Goal: Communication & Community: Answer question/provide support

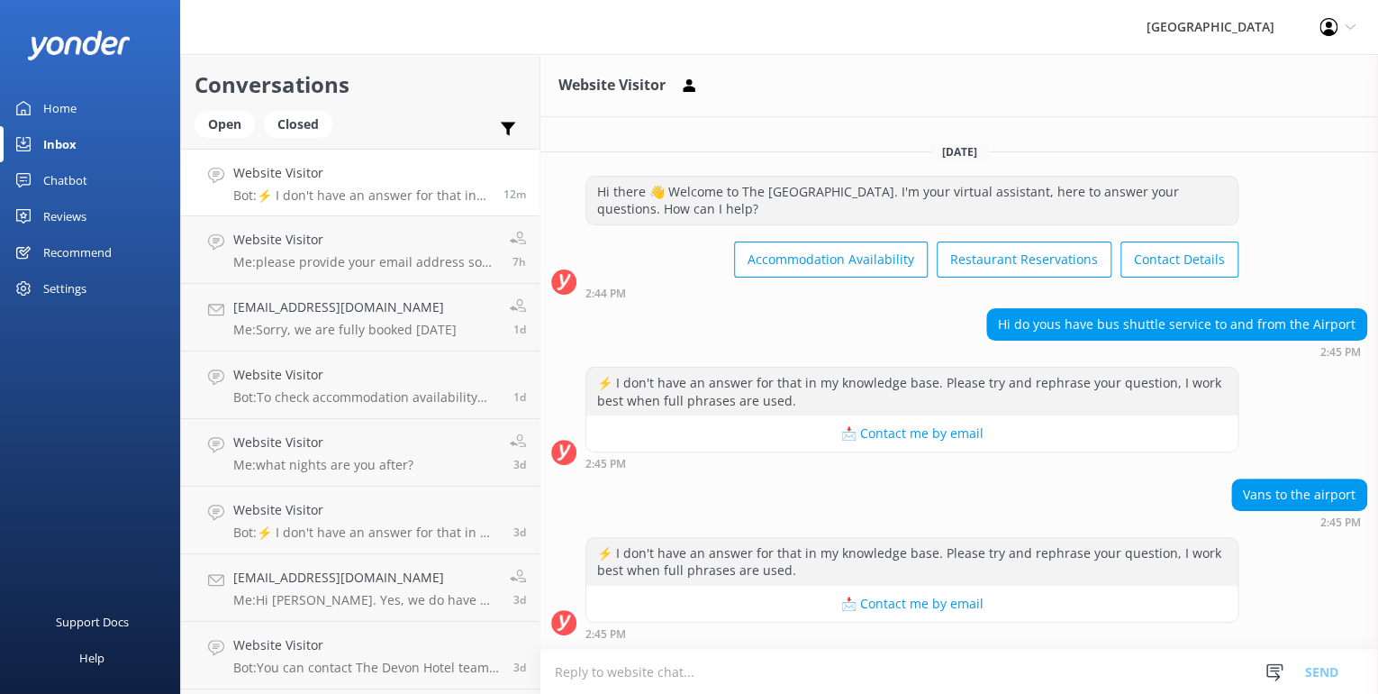
click at [562, 673] on textarea at bounding box center [959, 671] width 838 height 44
click at [843, 675] on textarea "No,we don't. There is an Airport Shuttle bus -" at bounding box center [959, 671] width 838 height 45
drag, startPoint x: 828, startPoint y: 669, endPoint x: 959, endPoint y: 668, distance: 131.5
click at [959, 668] on textarea "No,we don't. There is an Airport Shuttle bus - [PERSON_NAME] Airport Shuttle" at bounding box center [959, 671] width 838 height 45
click at [1009, 667] on textarea "No,we don't. There is an Airport Shuttle bus - [PERSON_NAME] Airport Shuttle" at bounding box center [959, 671] width 838 height 45
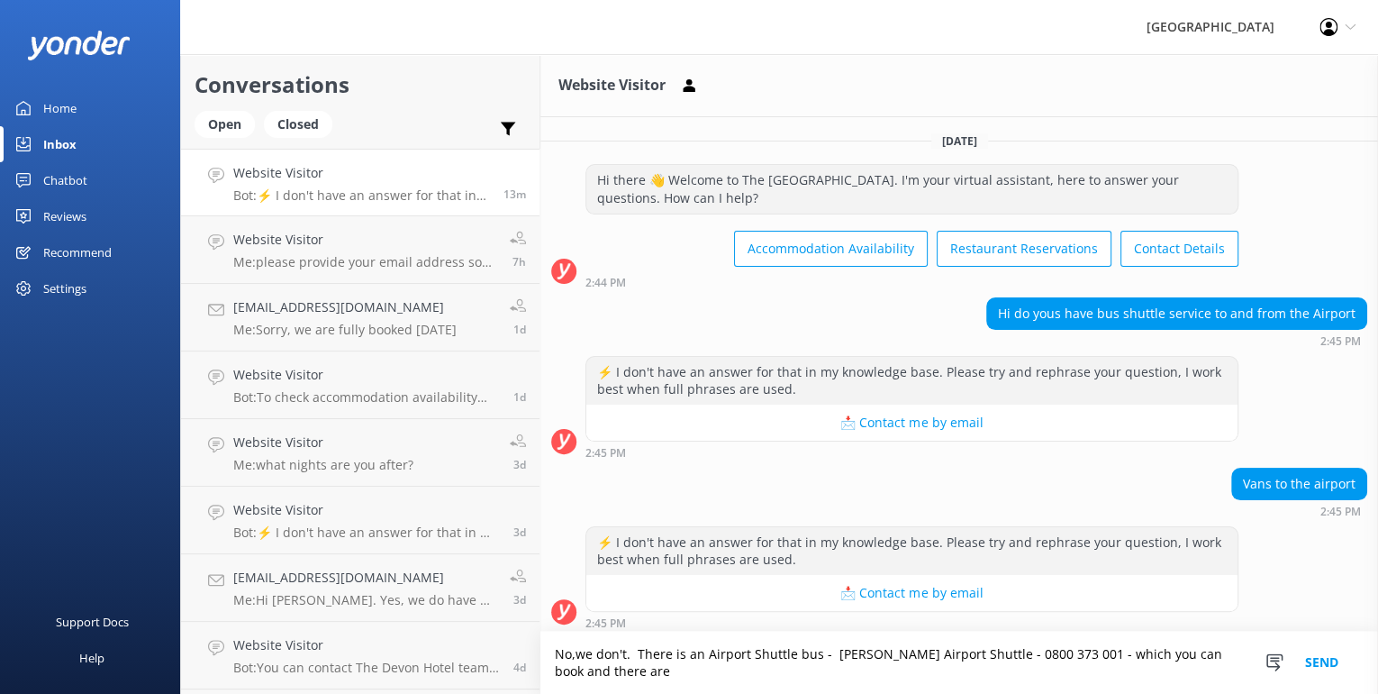
scroll to position [5, 0]
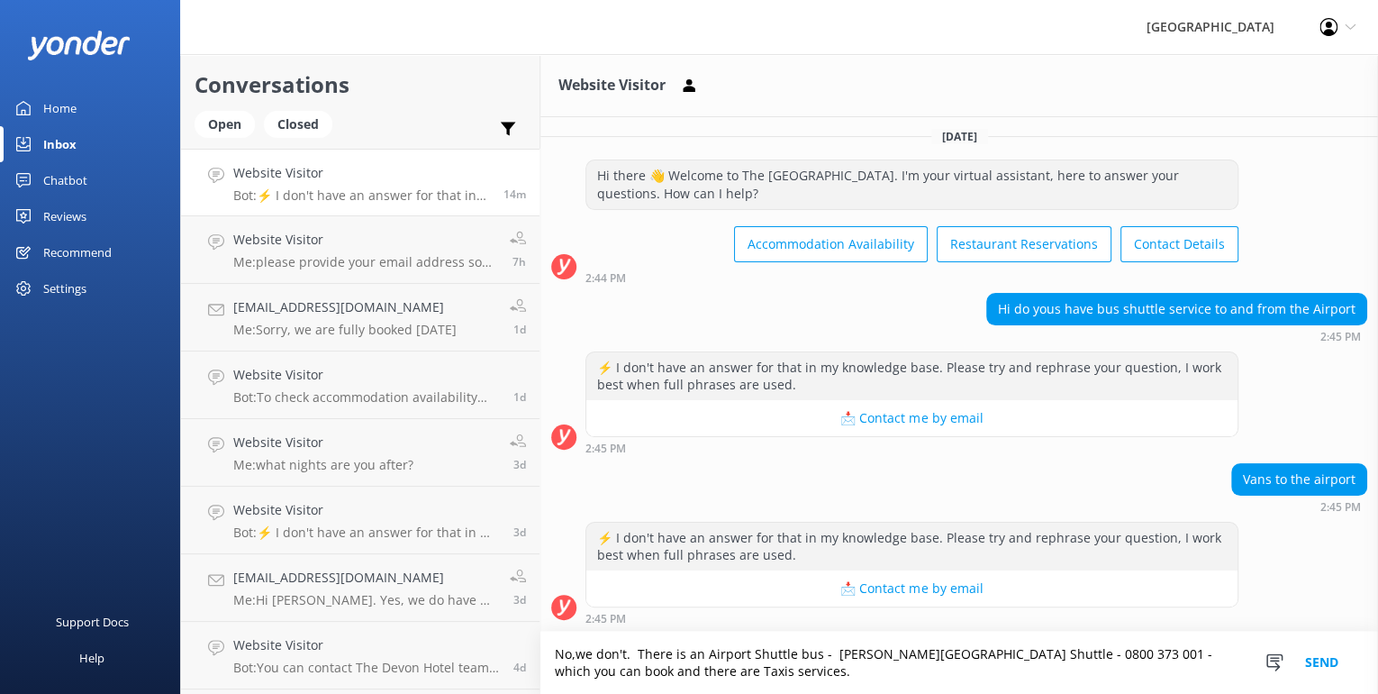
drag, startPoint x: 649, startPoint y: 671, endPoint x: 704, endPoint y: 674, distance: 55.9
click at [704, 674] on textarea "No,we don't. There is an Airport Shuttle bus - [PERSON_NAME][GEOGRAPHIC_DATA] S…" at bounding box center [959, 662] width 838 height 62
type textarea "No,we don't. There is an Airport Shuttle bus - [PERSON_NAME] Airport Shuttle - …"
click at [1316, 653] on button "Send" at bounding box center [1322, 662] width 68 height 62
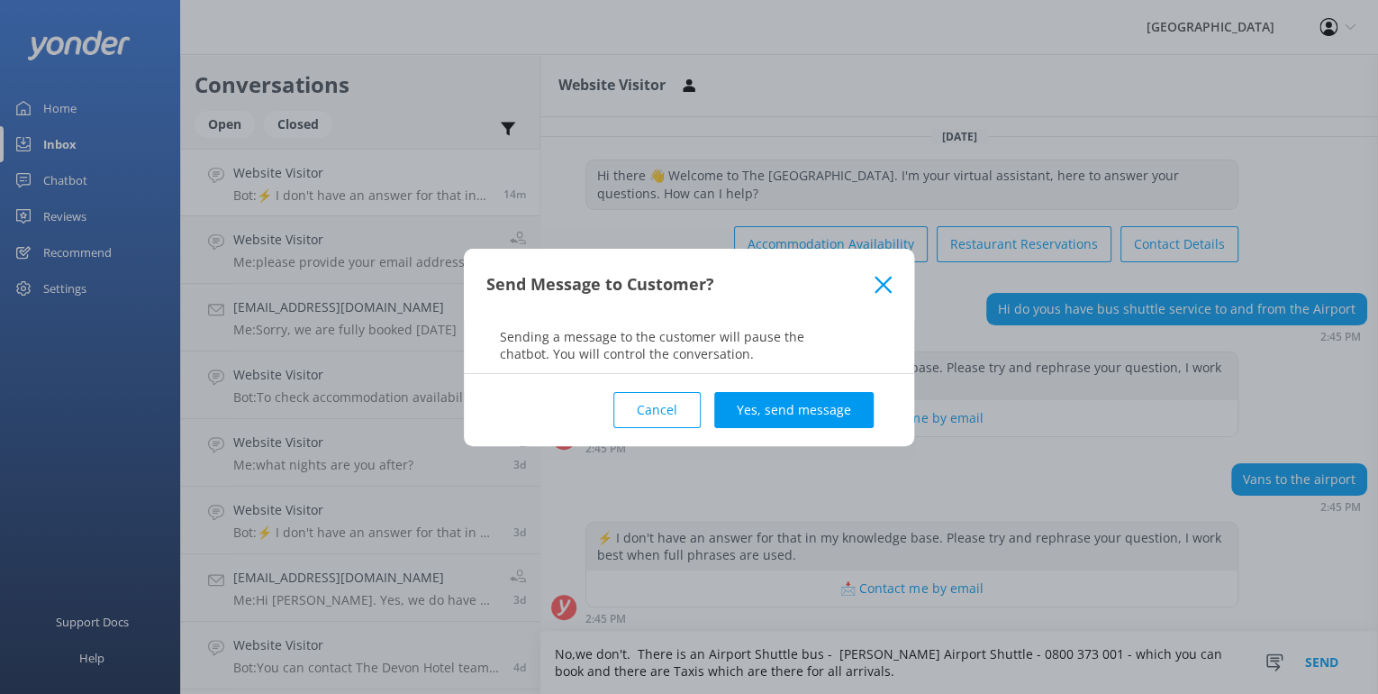
click at [872, 284] on div "Send Message to Customer?" at bounding box center [680, 284] width 388 height 30
click at [890, 282] on icon at bounding box center [883, 285] width 17 height 18
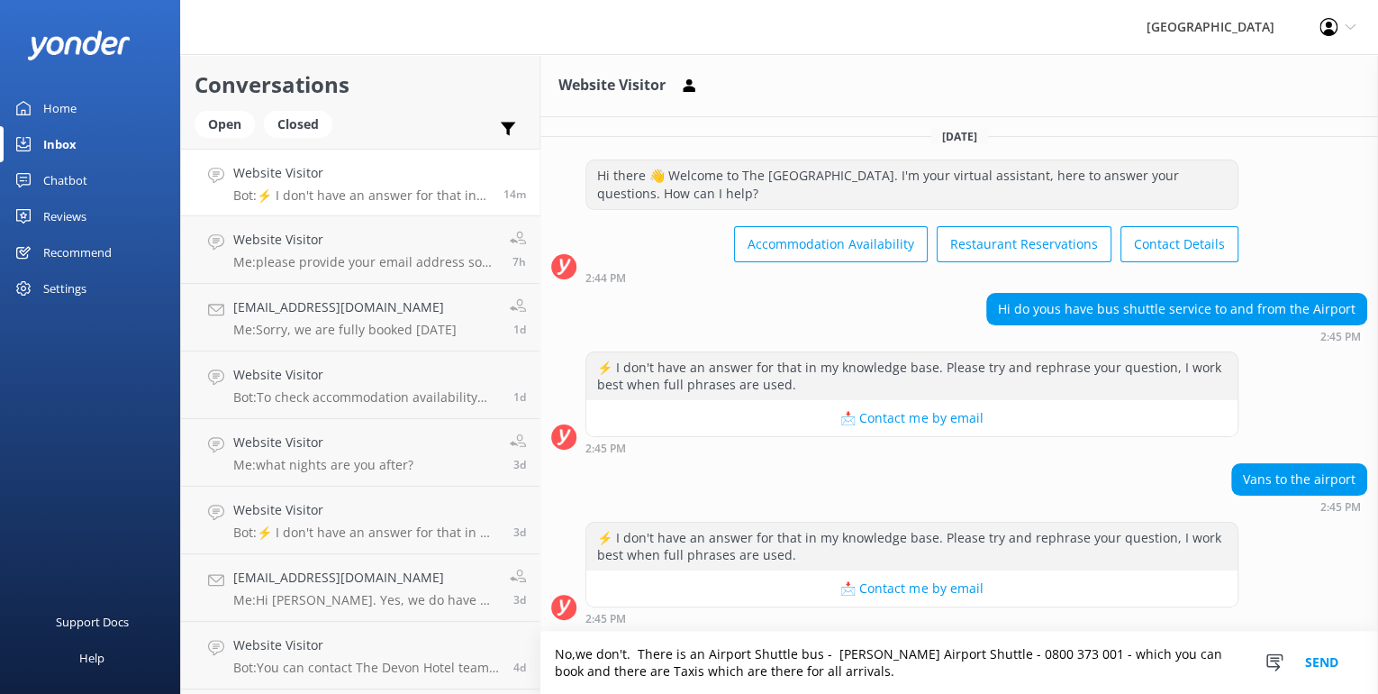
click at [1318, 659] on button "Send" at bounding box center [1322, 662] width 68 height 62
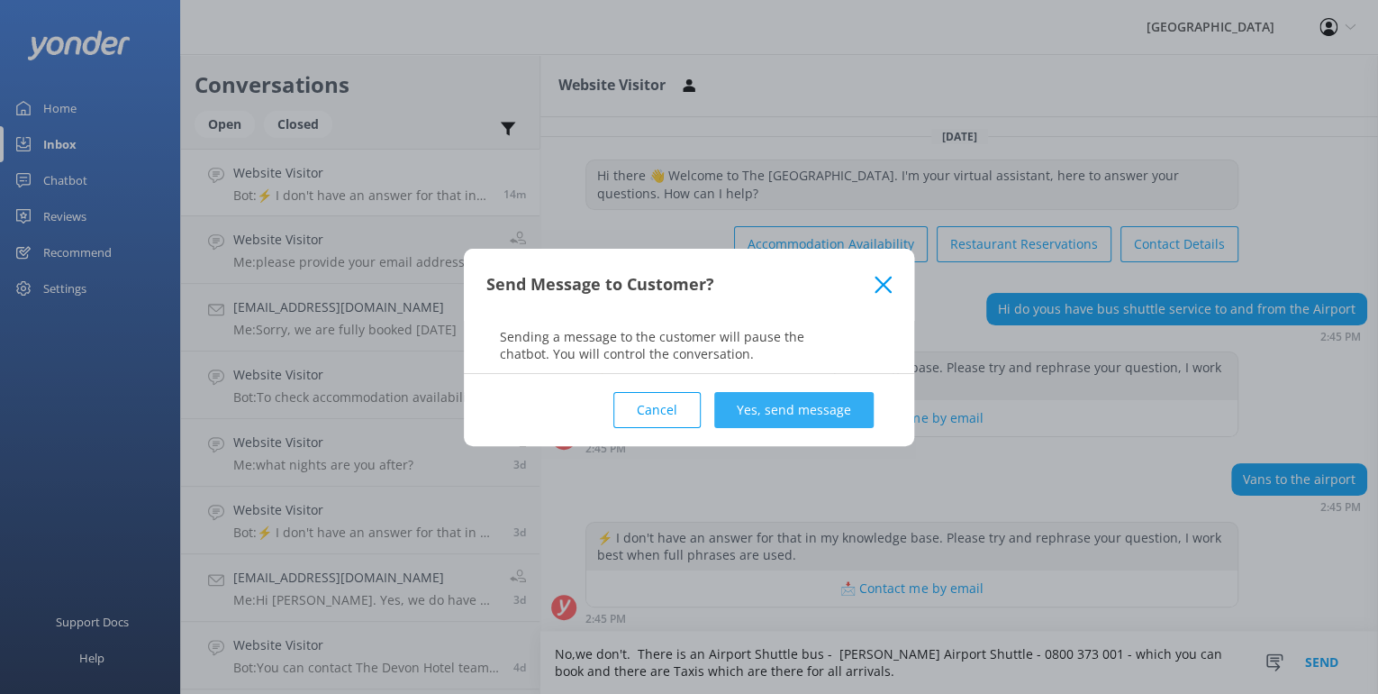
click at [759, 413] on button "Yes, send message" at bounding box center [793, 410] width 159 height 36
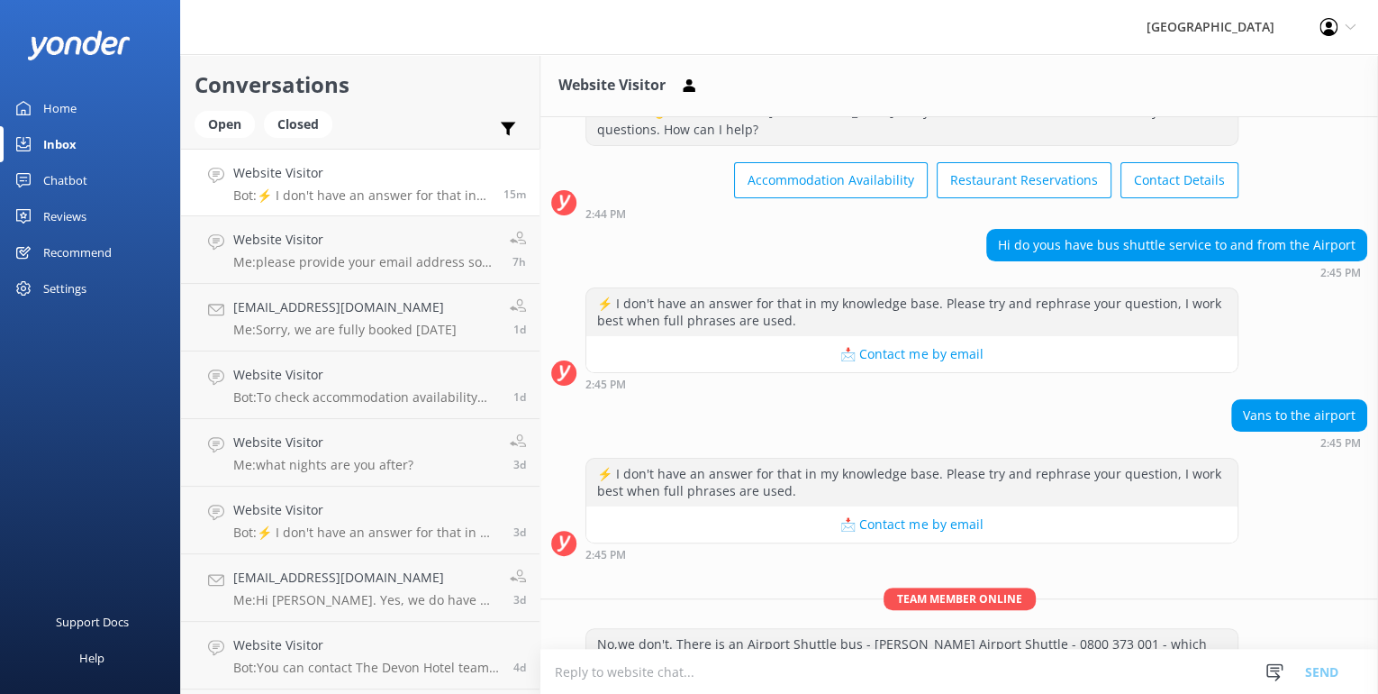
scroll to position [121, 0]
